Goal: Obtain resource: Download file/media

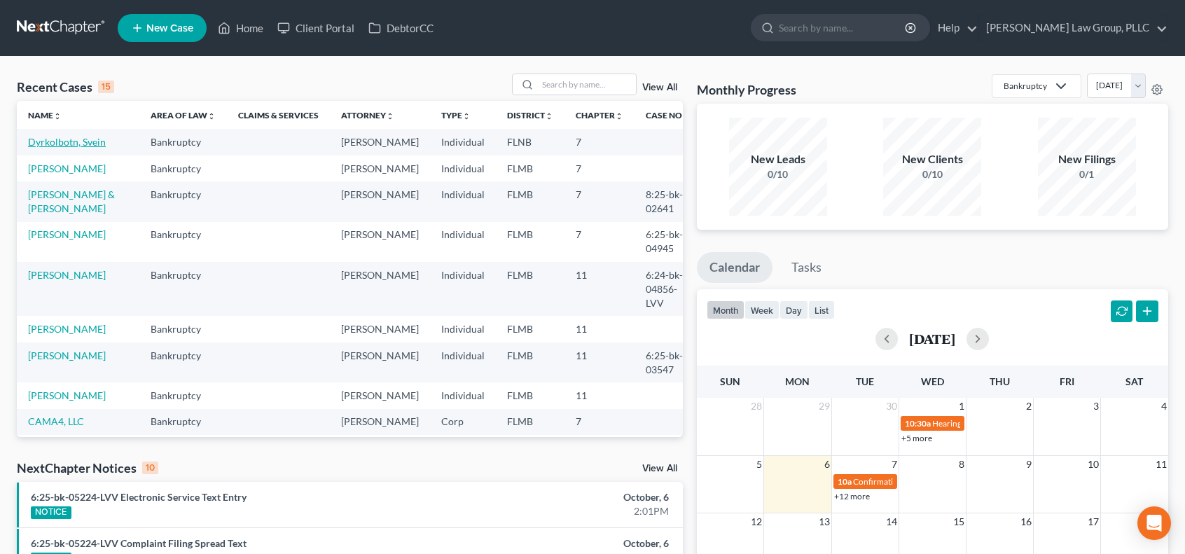
click at [55, 140] on link "Dyrkolbotn, Svein" at bounding box center [67, 142] width 78 height 12
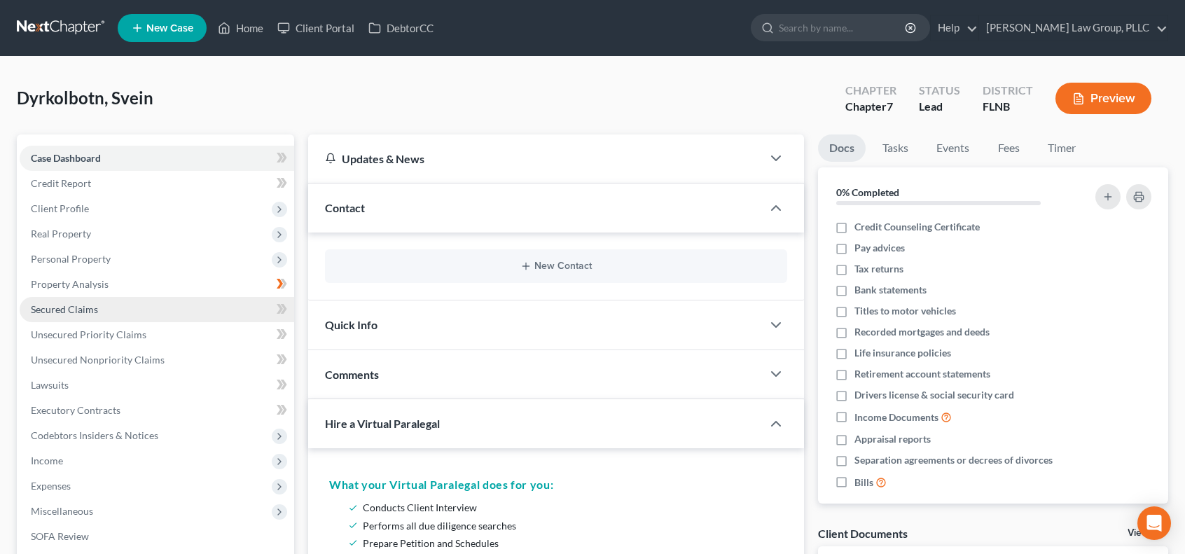
click at [153, 313] on link "Secured Claims" at bounding box center [157, 309] width 274 height 25
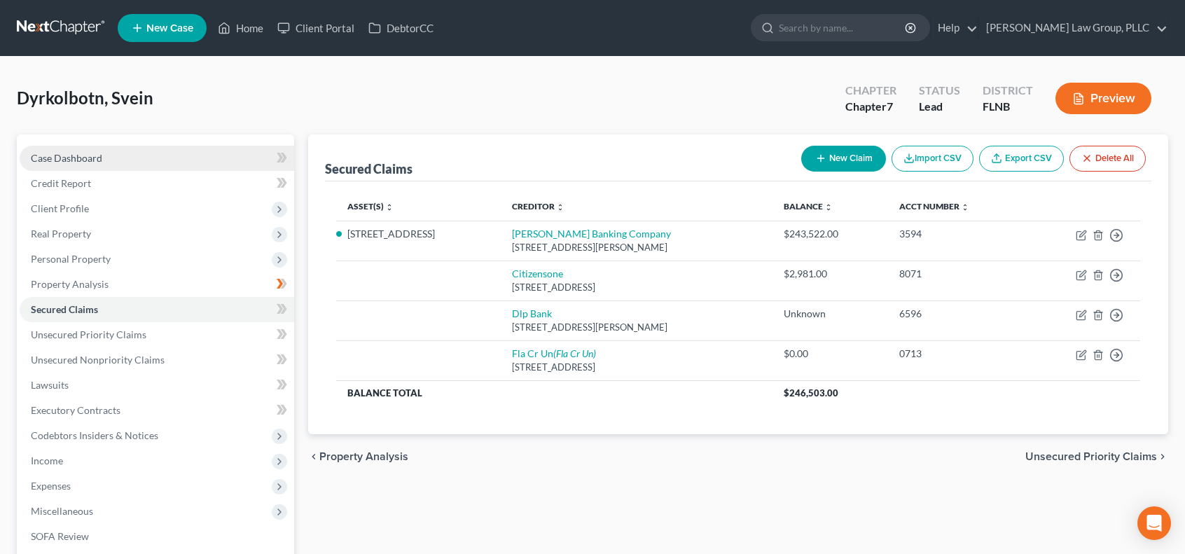
click at [117, 152] on link "Case Dashboard" at bounding box center [157, 158] width 274 height 25
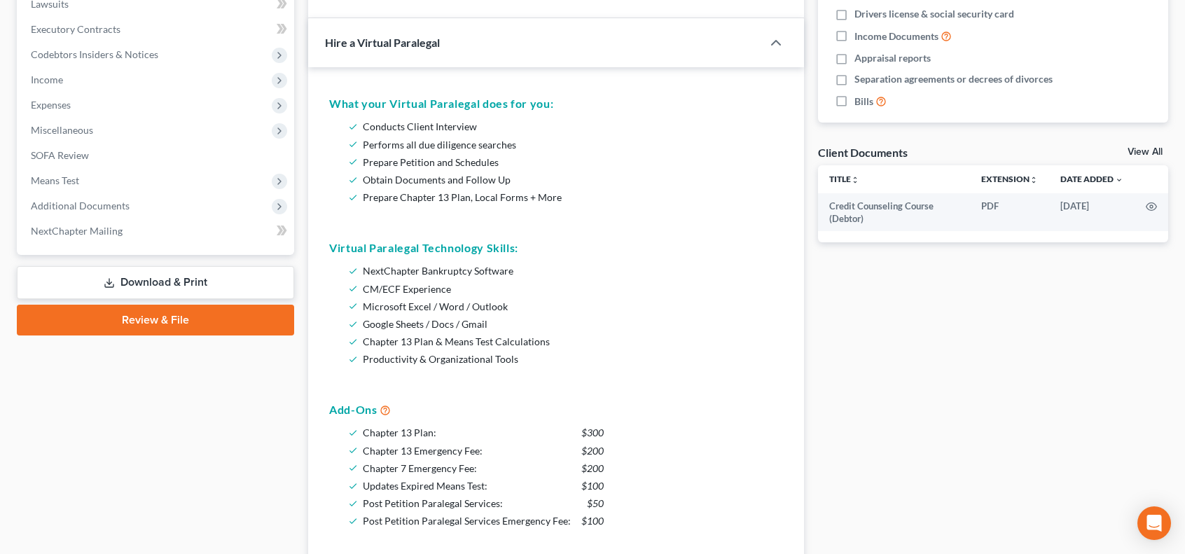
scroll to position [466, 0]
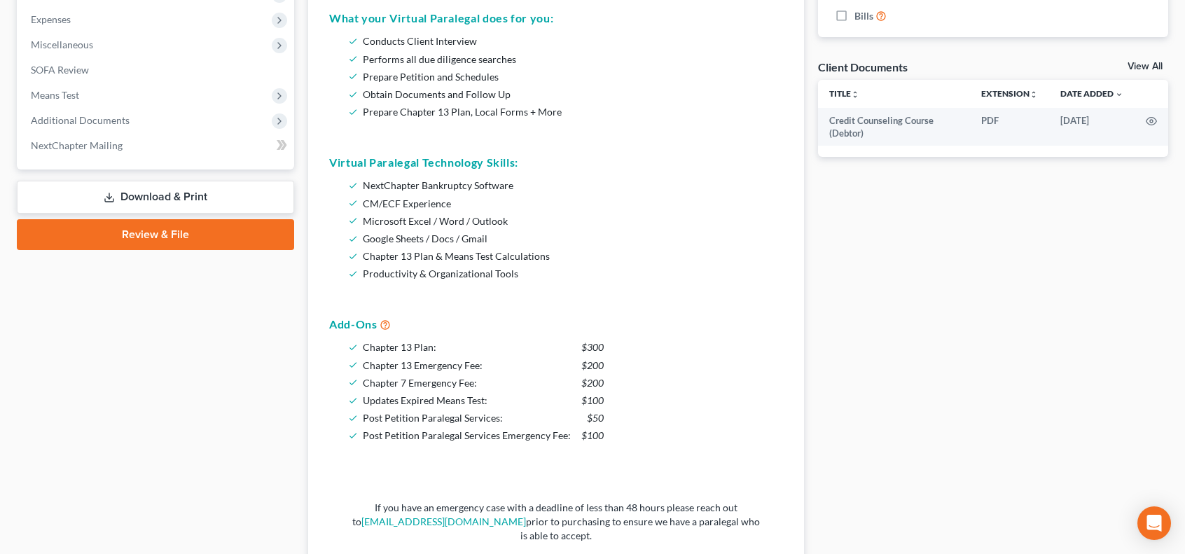
click at [197, 189] on link "Download & Print" at bounding box center [155, 197] width 277 height 33
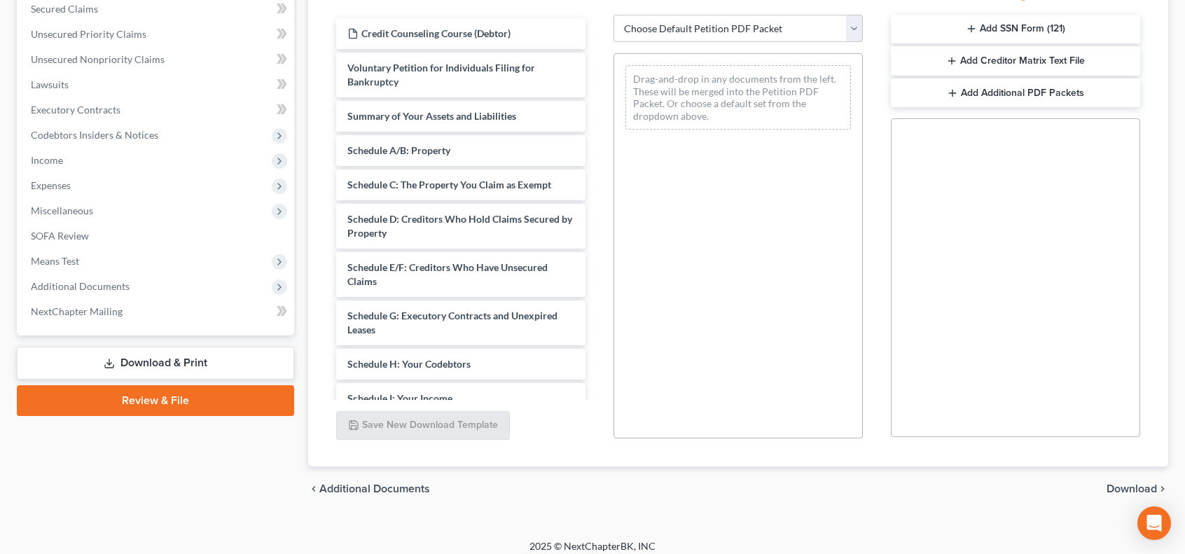
scroll to position [310, 0]
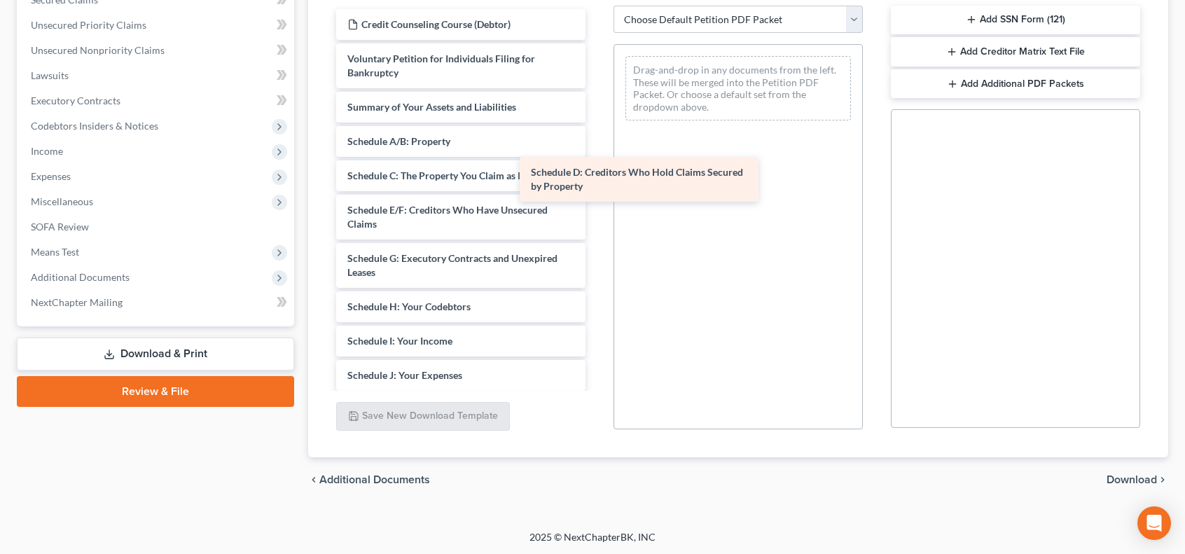
drag, startPoint x: 482, startPoint y: 225, endPoint x: 742, endPoint y: 170, distance: 266.2
click at [597, 170] on div "Schedule D: Creditors Who Hold Claims Secured by Property Credit Counseling Cou…" at bounding box center [461, 389] width 272 height 760
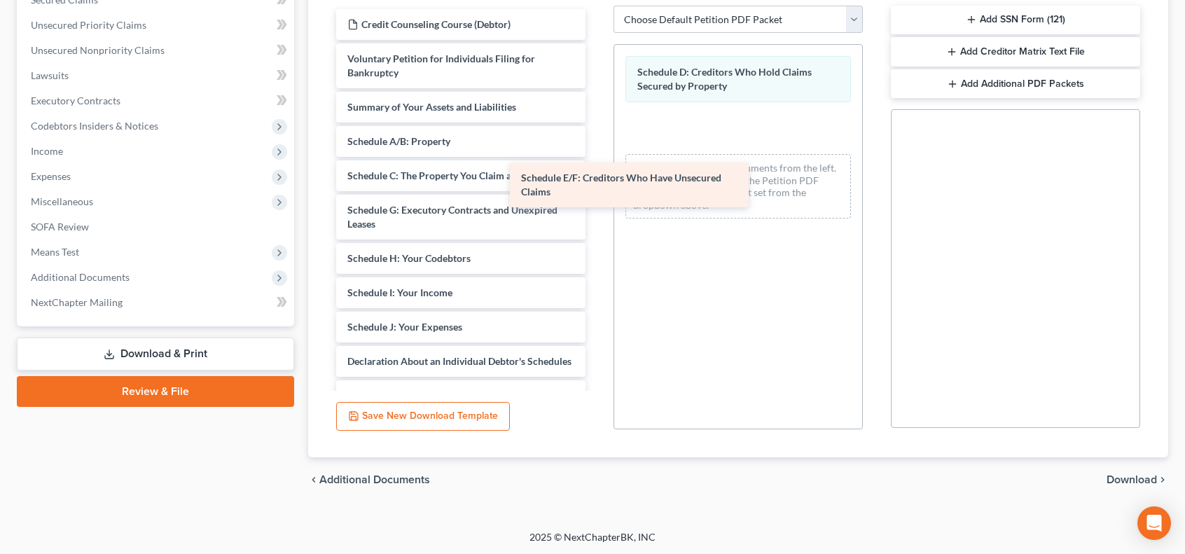
drag, startPoint x: 556, startPoint y: 215, endPoint x: 756, endPoint y: 181, distance: 203.2
click at [597, 181] on div "Schedule E/F: Creditors Who Have Unsecured Claims Credit Counseling Course (Deb…" at bounding box center [461, 365] width 272 height 712
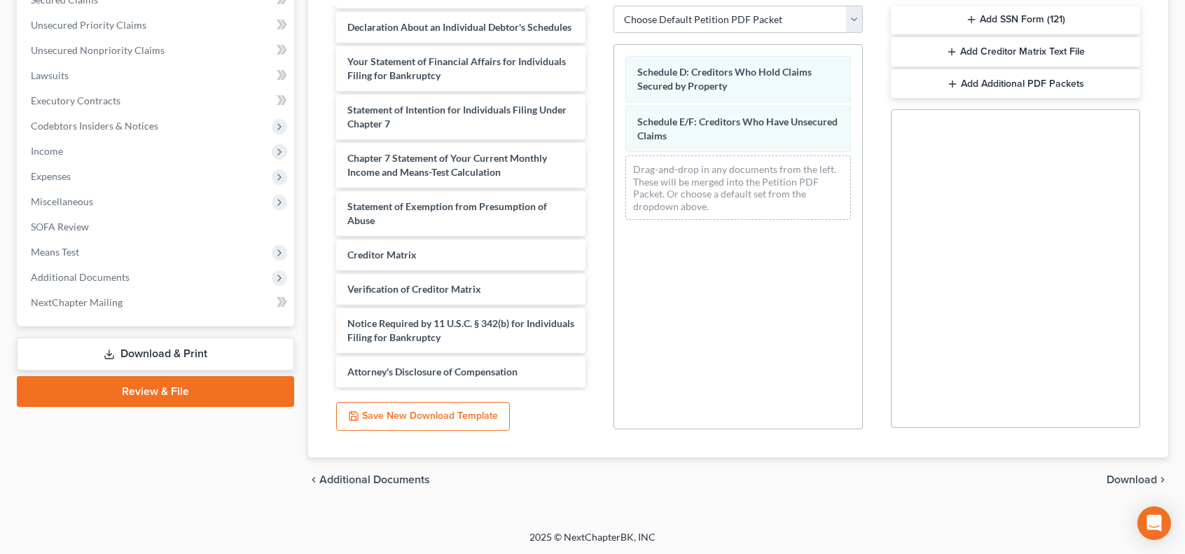
scroll to position [345, 0]
click at [1127, 481] on span "Download" at bounding box center [1131, 479] width 50 height 11
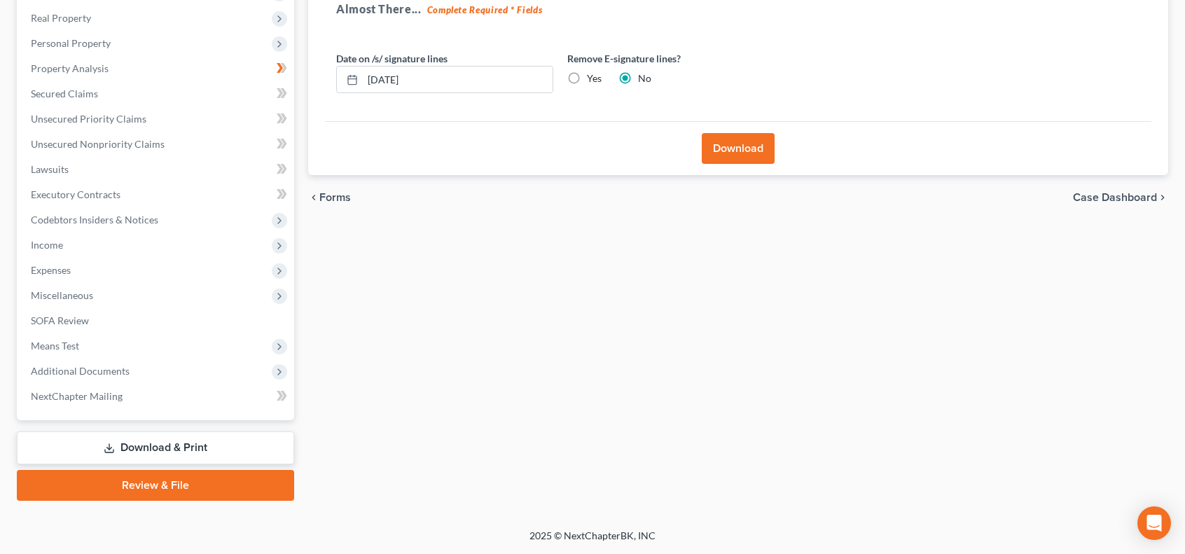
scroll to position [214, 0]
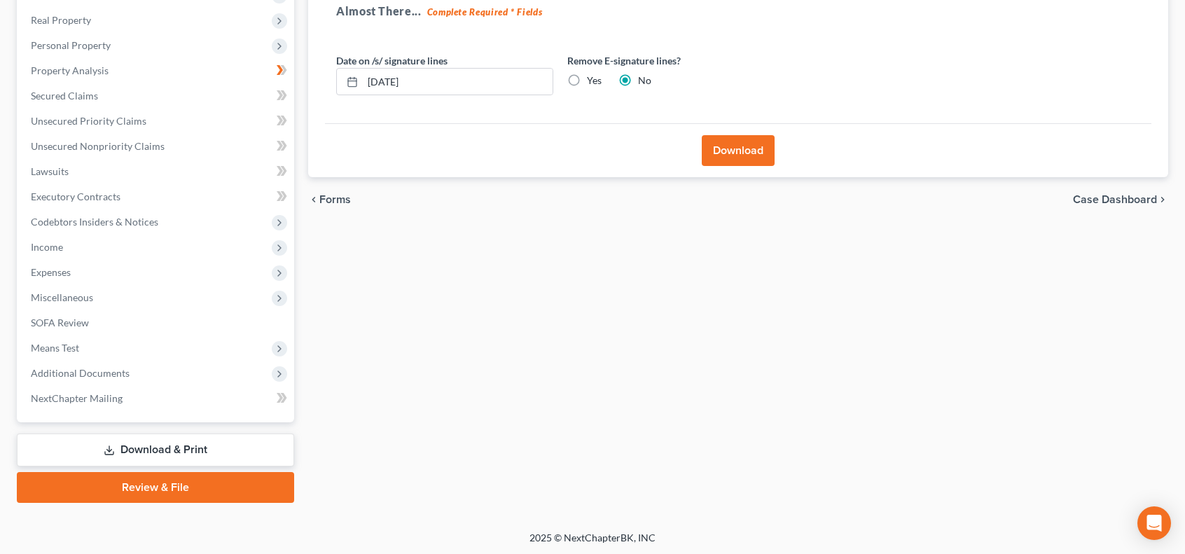
click at [587, 80] on label "Yes" at bounding box center [594, 81] width 15 height 14
click at [592, 80] on input "Yes" at bounding box center [596, 78] width 9 height 9
radio input "true"
radio input "false"
drag, startPoint x: 721, startPoint y: 144, endPoint x: 894, endPoint y: 130, distance: 173.5
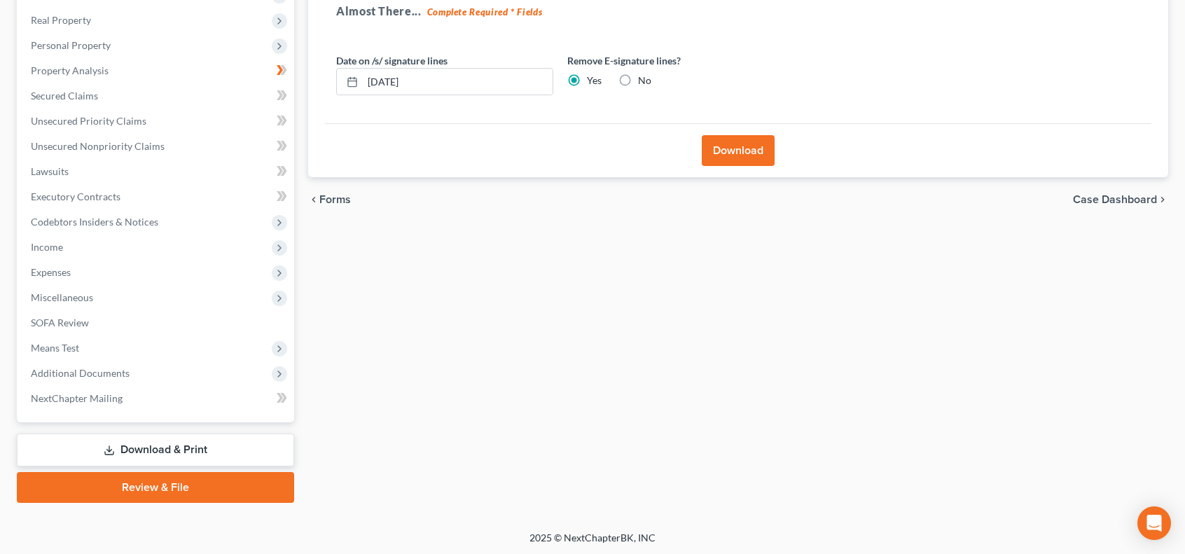
click at [721, 145] on button "Download" at bounding box center [738, 150] width 73 height 31
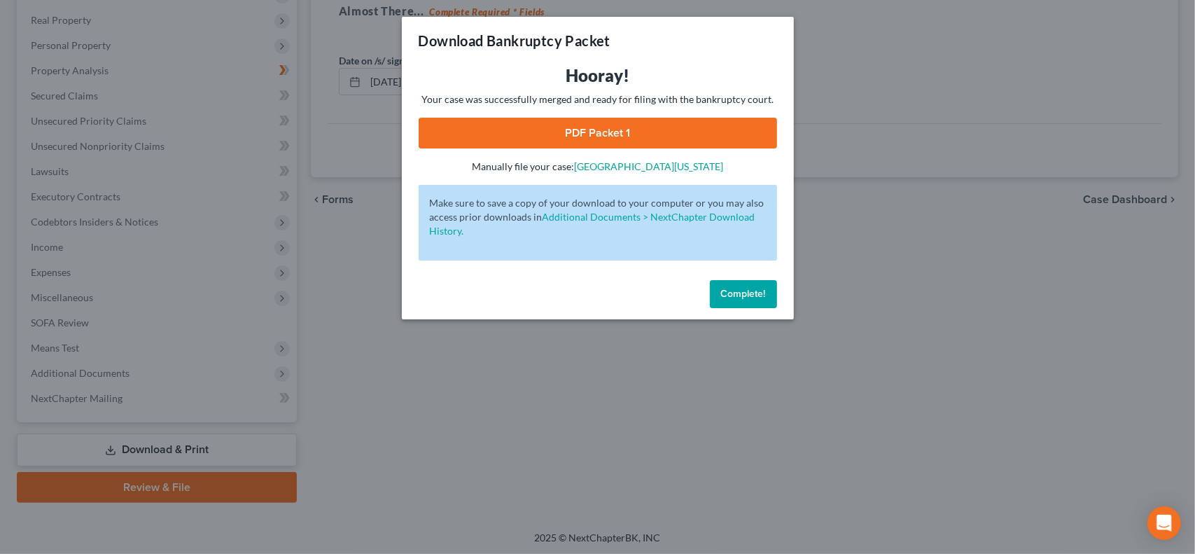
click at [604, 130] on link "PDF Packet 1" at bounding box center [598, 133] width 359 height 31
drag, startPoint x: 752, startPoint y: 298, endPoint x: 969, endPoint y: 326, distance: 218.8
click at [969, 326] on div "Download Bankruptcy Packet Hooray! Your case was successfully merged and ready …" at bounding box center [597, 277] width 1195 height 554
drag, startPoint x: 756, startPoint y: 291, endPoint x: 773, endPoint y: 293, distance: 16.9
click at [756, 291] on span "Complete!" at bounding box center [743, 294] width 45 height 12
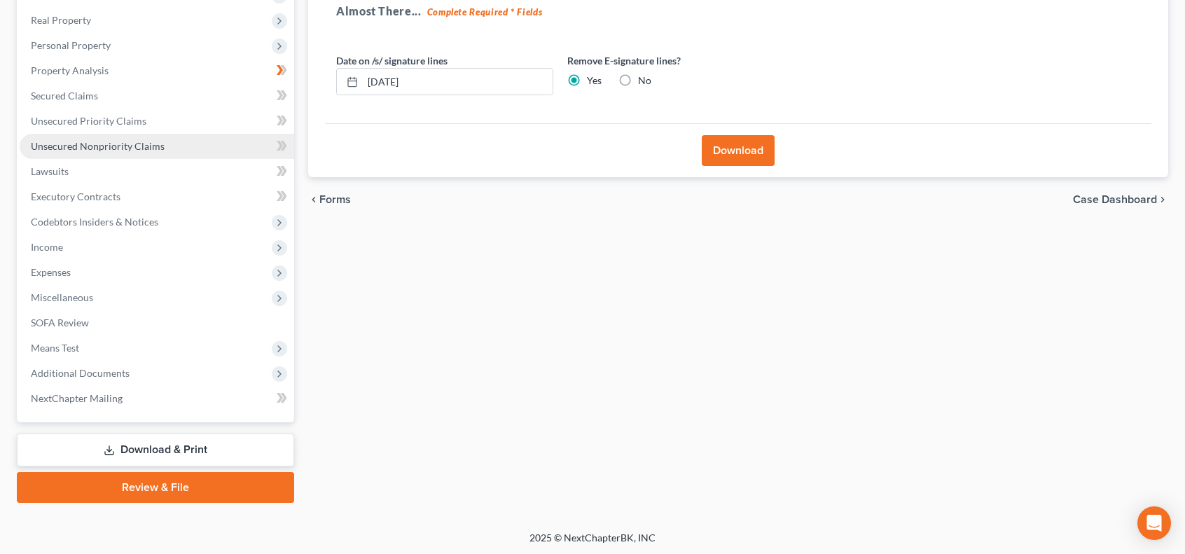
click at [147, 151] on span "Unsecured Nonpriority Claims" at bounding box center [98, 146] width 134 height 12
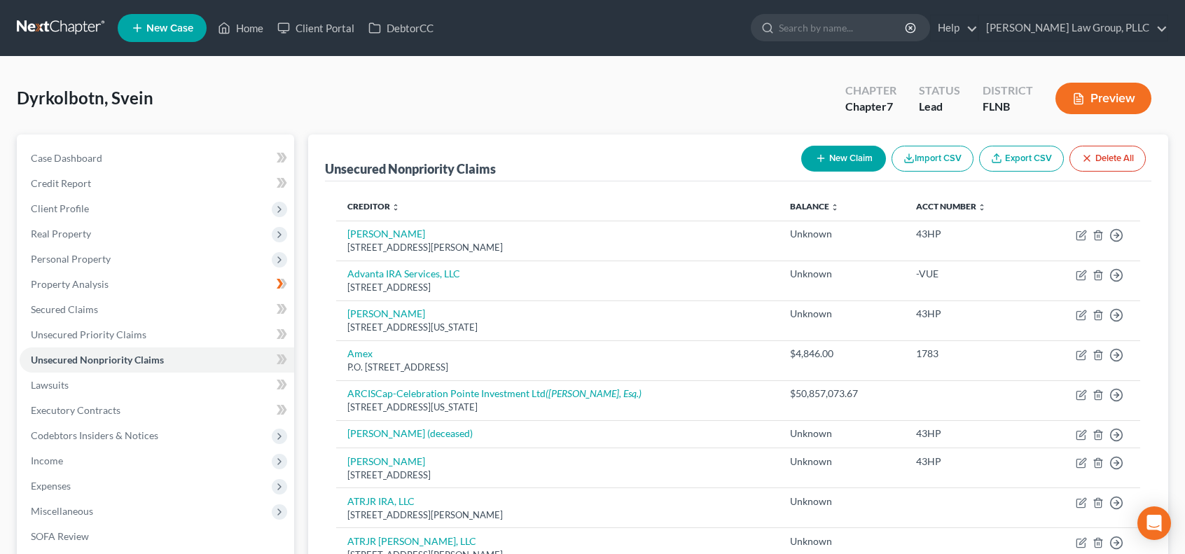
click at [1020, 161] on link "Export CSV" at bounding box center [1021, 159] width 85 height 26
click at [72, 155] on span "Case Dashboard" at bounding box center [66, 158] width 71 height 12
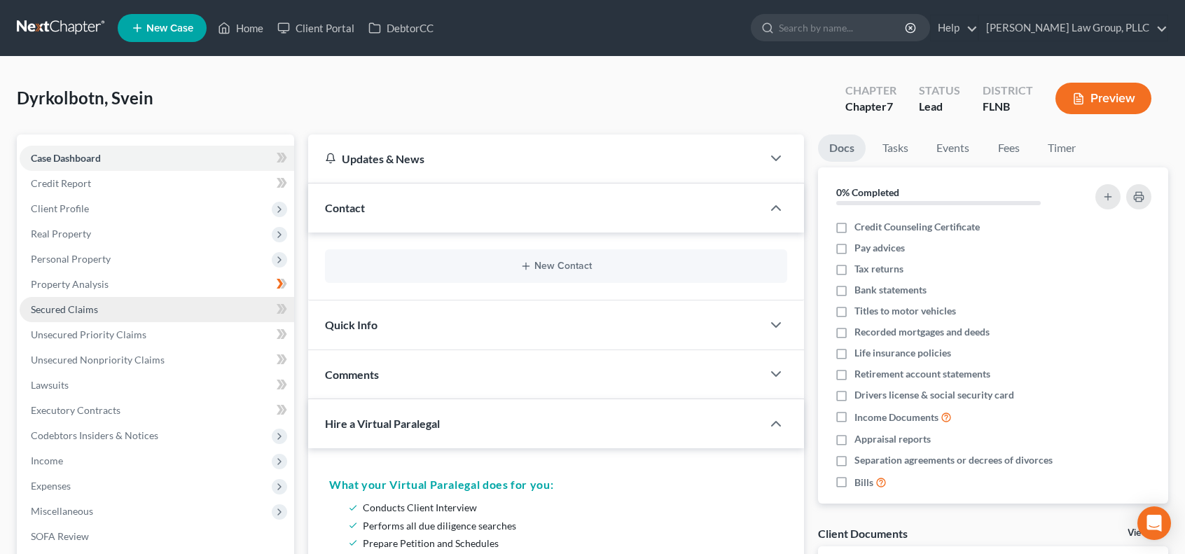
scroll to position [233, 0]
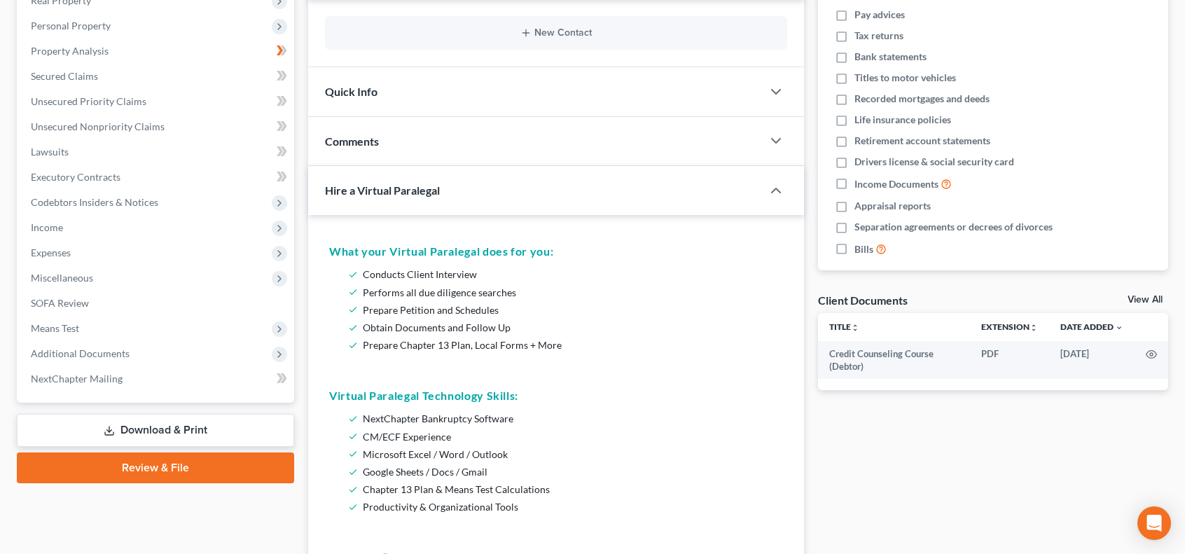
click at [213, 426] on link "Download & Print" at bounding box center [155, 430] width 277 height 33
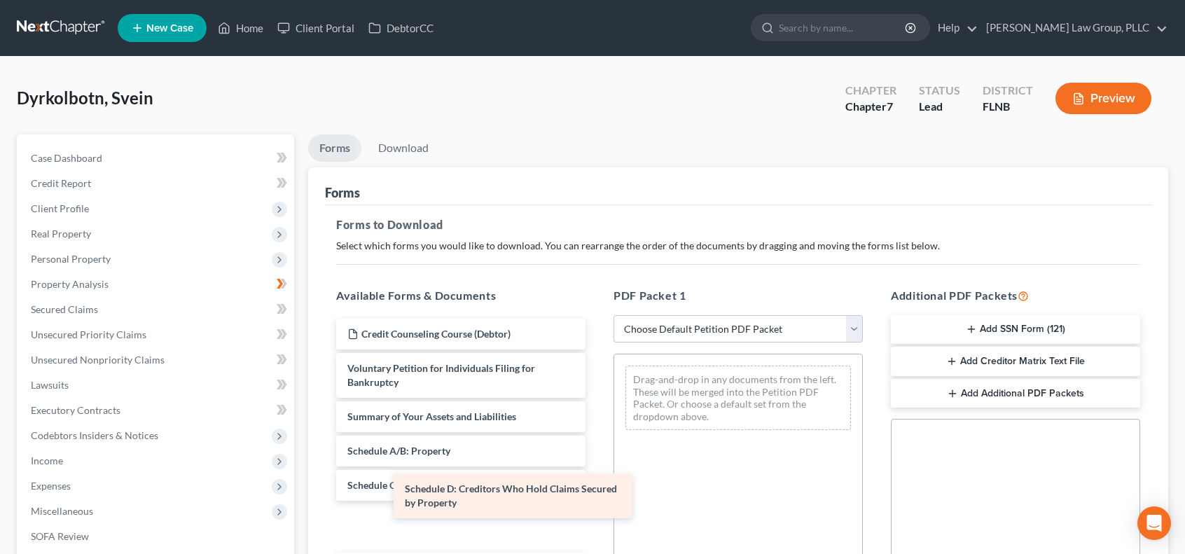
drag, startPoint x: 497, startPoint y: 514, endPoint x: 677, endPoint y: 440, distance: 194.4
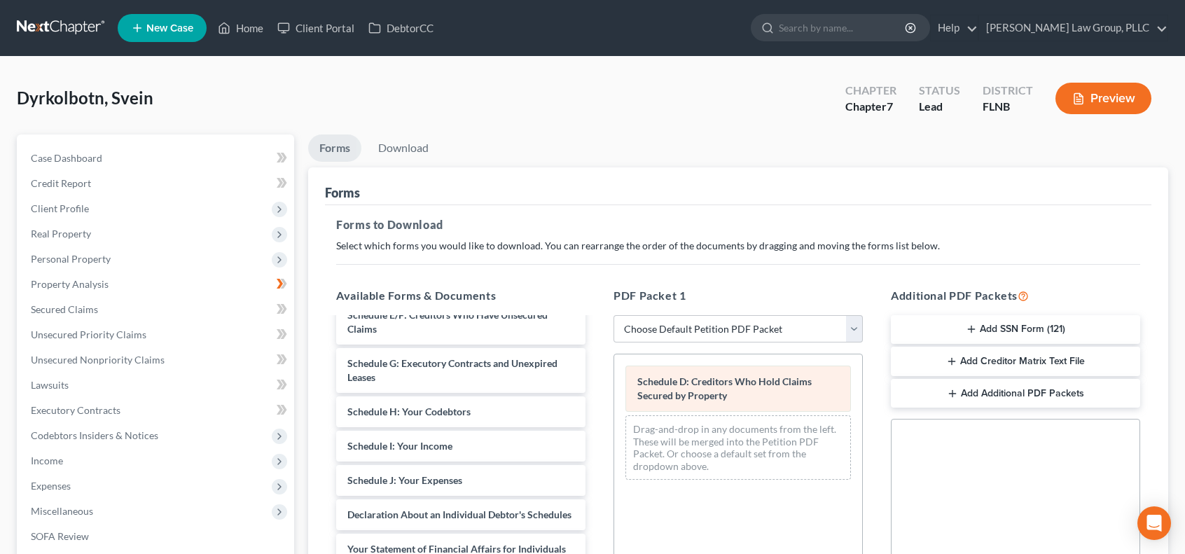
scroll to position [155, 0]
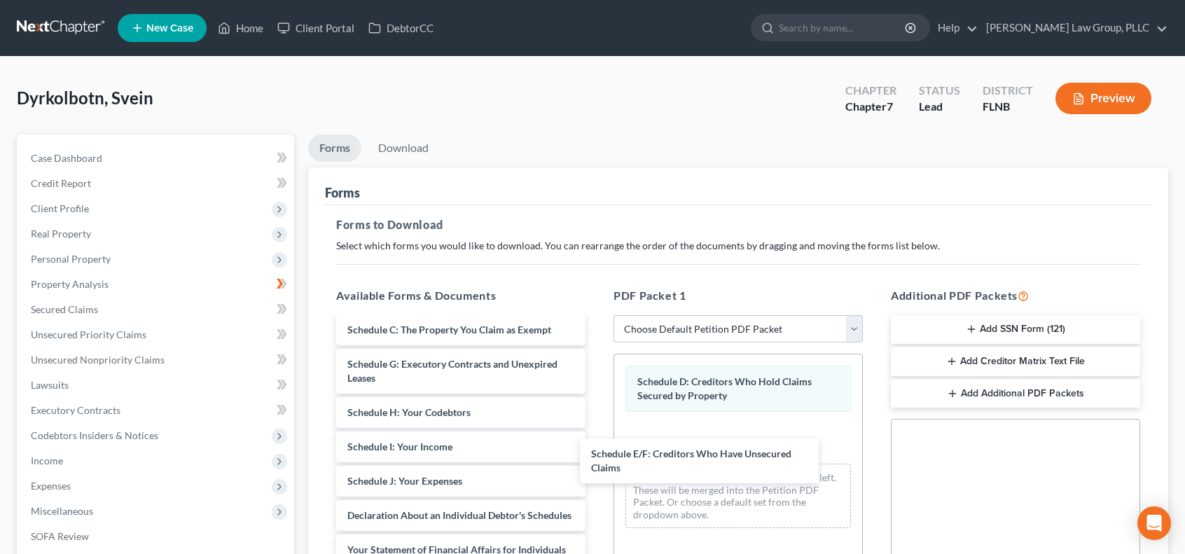
drag, startPoint x: 531, startPoint y: 326, endPoint x: 785, endPoint y: 461, distance: 287.6
click at [597, 468] on div "Schedule E/F: Creditors Who Have Unsecured Claims Credit Counseling Course (Deb…" at bounding box center [461, 519] width 272 height 712
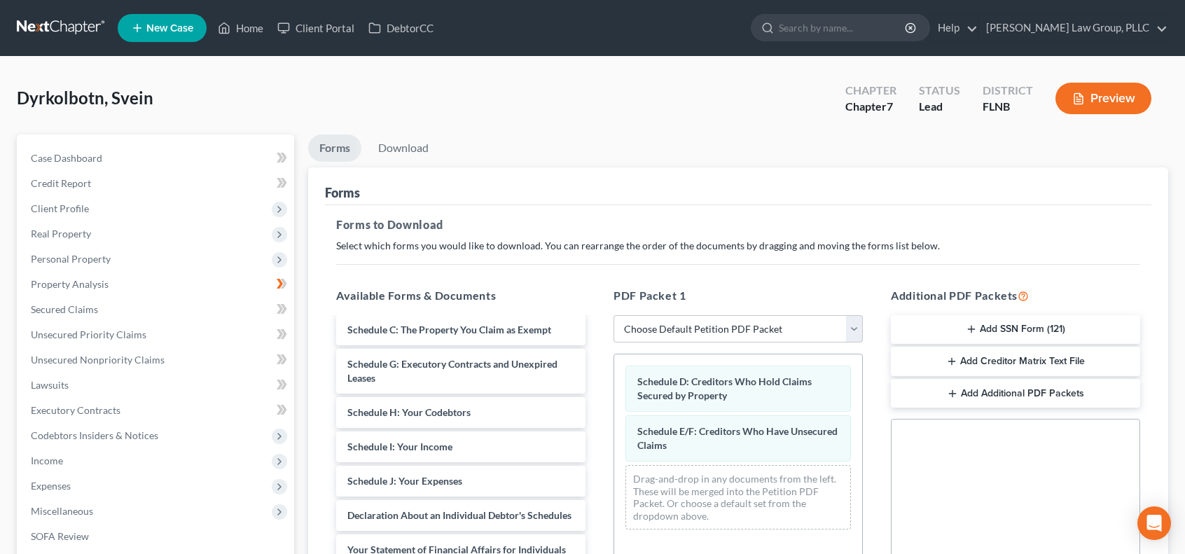
scroll to position [233, 0]
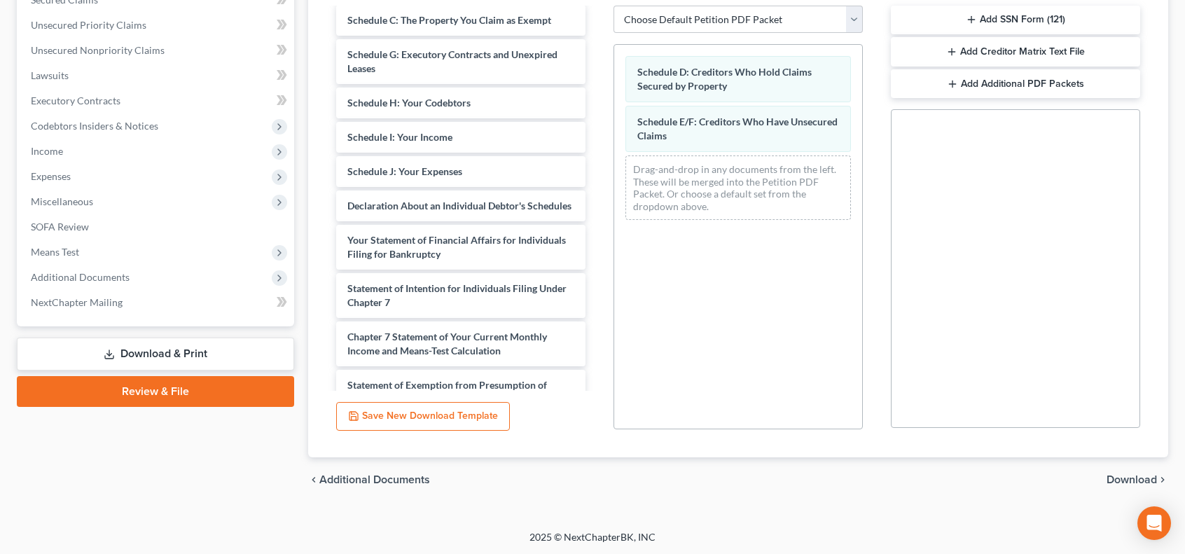
click at [1126, 474] on span "Download" at bounding box center [1131, 479] width 50 height 11
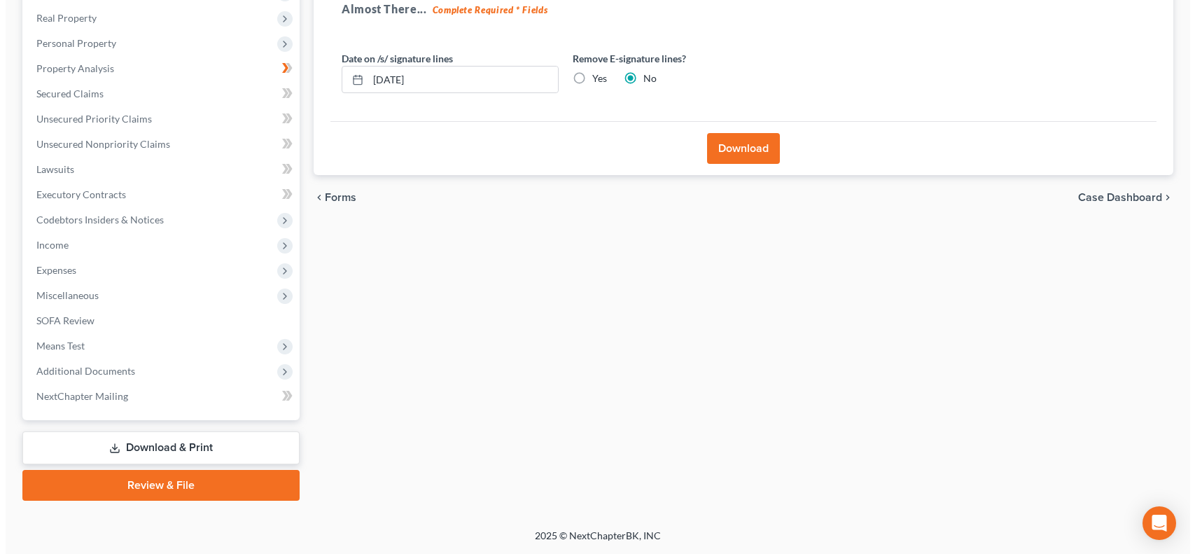
scroll to position [214, 0]
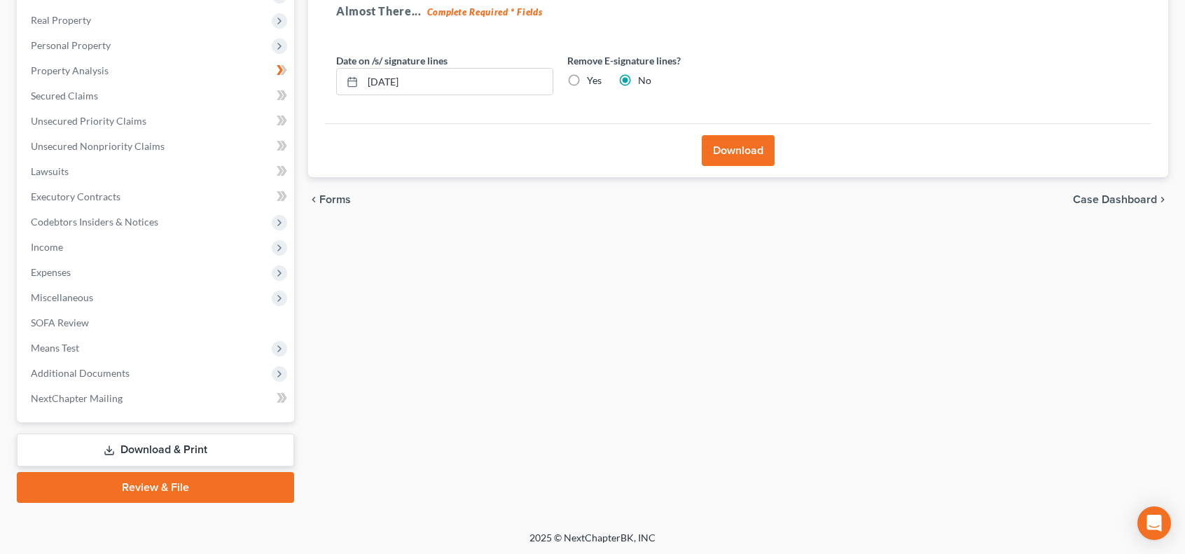
click at [587, 81] on label "Yes" at bounding box center [594, 81] width 15 height 14
click at [592, 81] on input "Yes" at bounding box center [596, 78] width 9 height 9
radio input "true"
radio input "false"
click at [748, 155] on button "Download" at bounding box center [738, 150] width 73 height 31
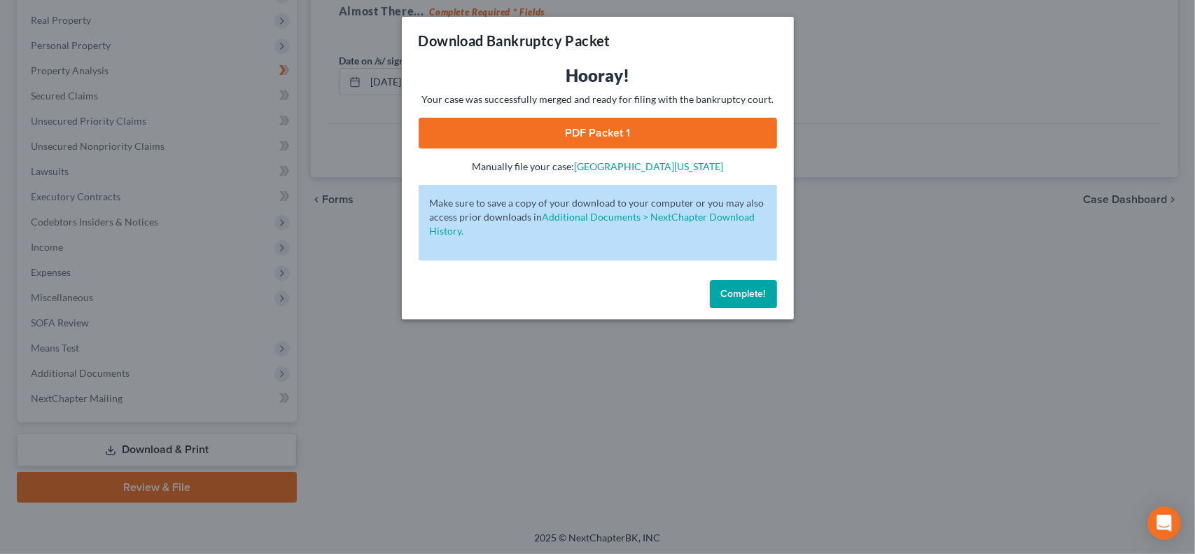
click at [697, 137] on link "PDF Packet 1" at bounding box center [598, 133] width 359 height 31
